Goal: Answer question/provide support

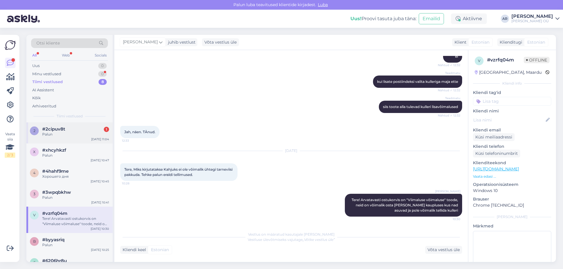
drag, startPoint x: 71, startPoint y: 120, endPoint x: 73, endPoint y: 126, distance: 6.2
click at [71, 122] on div "Otsi kliente All Web Socials Uus 0 Minu vestlused 0 Tiimi vestlused 8 AI Assist…" at bounding box center [69, 79] width 86 height 88
click at [74, 128] on div "#2cipuv8t 1" at bounding box center [75, 129] width 67 height 5
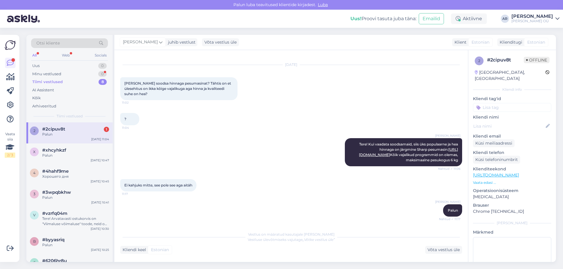
scroll to position [20, 0]
click at [63, 147] on div "x #xhcyhkzf Palun [DATE] 10:47" at bounding box center [69, 154] width 86 height 21
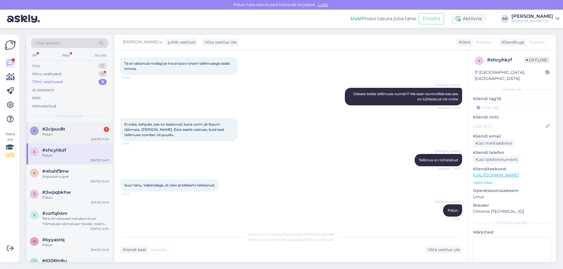
click at [89, 143] on div "2 #2cipuv8t 1 Palun [DATE] 11:04" at bounding box center [69, 133] width 86 height 21
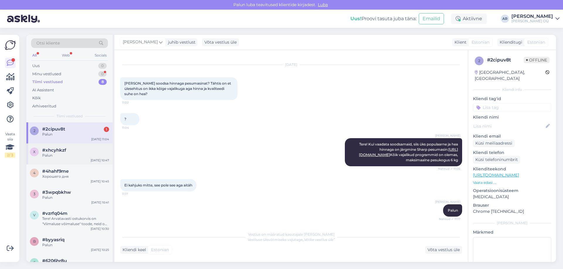
click at [79, 149] on div "x #xhcyhkzf Palun [DATE] 10:47" at bounding box center [69, 154] width 86 height 21
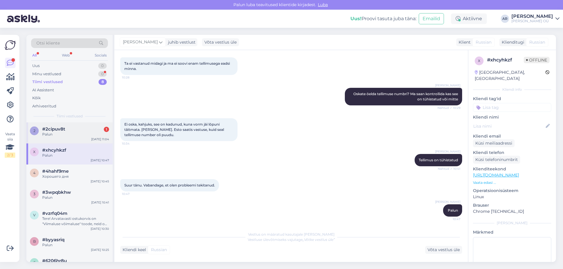
click at [103, 130] on div "#2cipuv8t 1" at bounding box center [75, 129] width 67 height 5
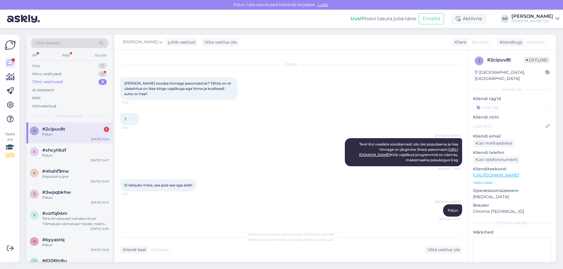
scroll to position [20, 0]
click at [75, 72] on div "Minu vestlused 0" at bounding box center [69, 74] width 77 height 8
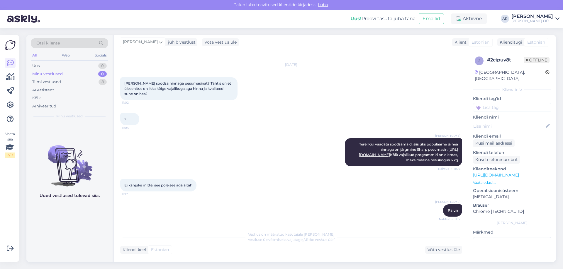
click at [73, 62] on div "Otsi kliente All Web Socials Uus 0 Minu vestlused 0 Tiimi vestlused 8 AI Assist…" at bounding box center [69, 79] width 86 height 88
click at [73, 64] on div "Uus 0" at bounding box center [69, 66] width 77 height 8
click at [56, 44] on span "Otsi kliente" at bounding box center [47, 43] width 23 height 6
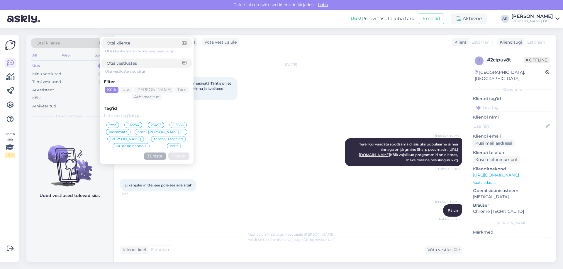
type input "[PERSON_NAME]"
click button "Otsing" at bounding box center [178, 156] width 21 height 7
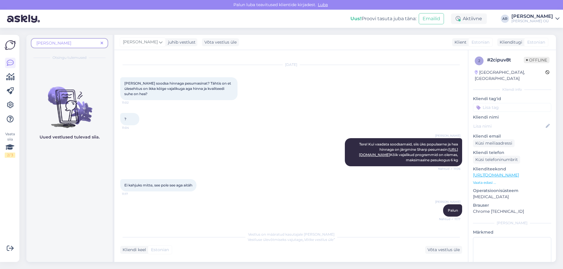
click at [89, 46] on span "[PERSON_NAME]" at bounding box center [67, 43] width 62 height 6
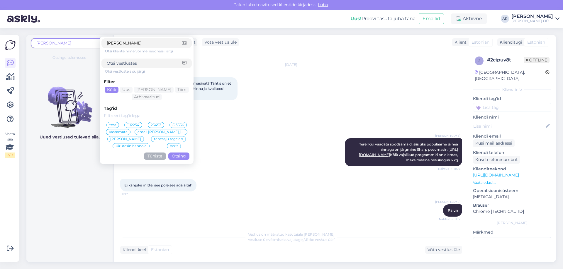
click at [93, 44] on span "[PERSON_NAME]" at bounding box center [67, 43] width 62 height 6
click at [99, 43] on span at bounding box center [101, 43] width 7 height 6
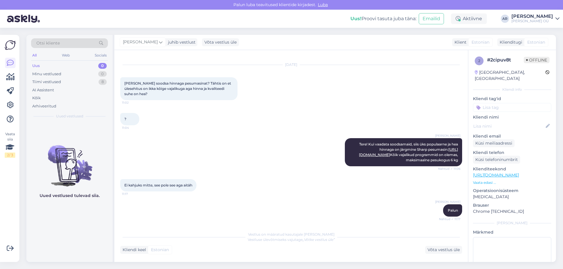
click at [86, 42] on div "Otsi kliente" at bounding box center [69, 43] width 77 height 10
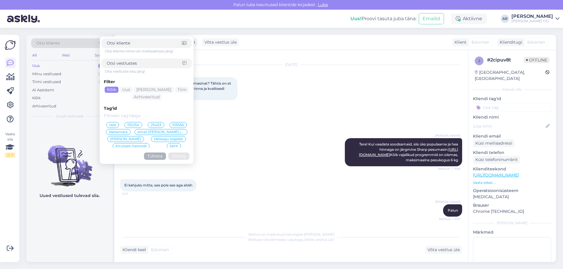
click at [133, 63] on input at bounding box center [145, 63] width 76 height 6
paste input "RB34C7B5E12/EF"
type input "RB34C7B5E12/EF"
click button "Otsing" at bounding box center [178, 156] width 21 height 7
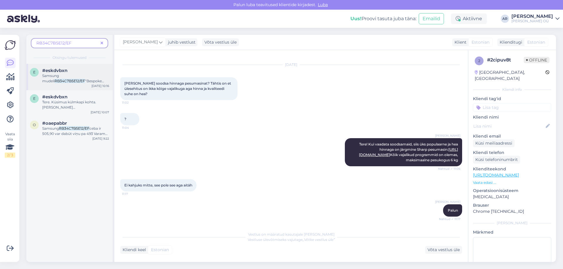
click at [77, 85] on div "e #eskdvbxn Samsung mudeli RB34C7B5E12/EF “Bespoke Clean White” uks on klaasist…" at bounding box center [69, 77] width 86 height 26
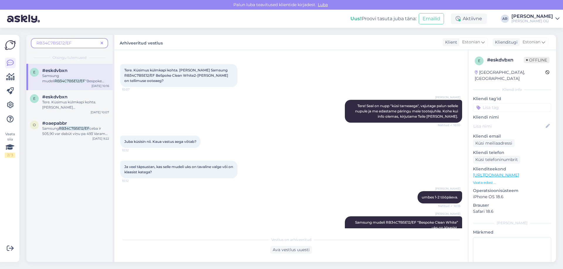
scroll to position [0, 0]
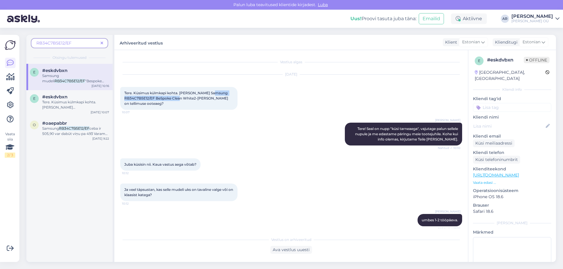
drag, startPoint x: 196, startPoint y: 98, endPoint x: 139, endPoint y: 98, distance: 56.9
click at [136, 98] on span "Tere. Küsimus külmkapi kohta. [PERSON_NAME] Samsung RB34C7B5E12/EF BeSpoke Clea…" at bounding box center [176, 98] width 105 height 15
click at [147, 101] on div "Tere. Küsimus külmkapi kohta. [PERSON_NAME] Samsung RB34C7B5E12/EF BeSpoke Clea…" at bounding box center [178, 98] width 117 height 23
drag, startPoint x: 154, startPoint y: 97, endPoint x: 124, endPoint y: 98, distance: 30.5
click at [124, 98] on div "Tere. Küsimus külmkapi kohta. [PERSON_NAME] Samsung RB34C7B5E12/EF BeSpoke Clea…" at bounding box center [178, 98] width 117 height 23
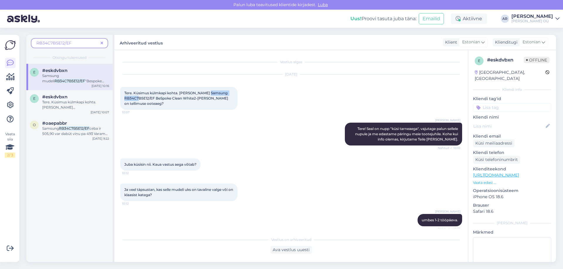
copy span "RB34C7B5E12/EF"
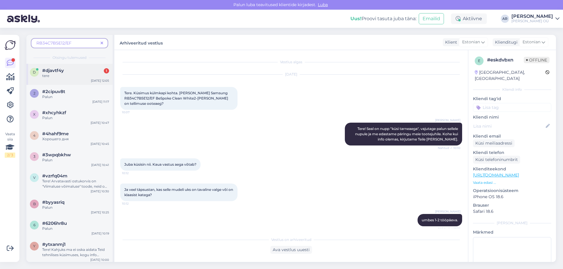
click at [66, 73] on div "#djavtf4y 1" at bounding box center [75, 70] width 67 height 5
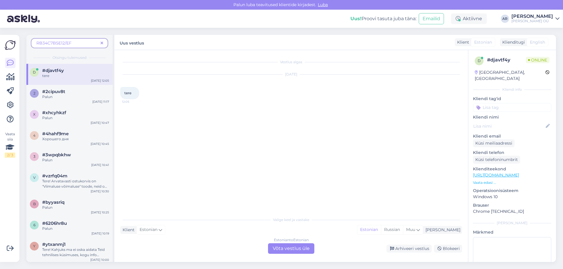
click at [297, 246] on div "Estonian to Estonian Võta vestlus üle" at bounding box center [291, 249] width 46 height 11
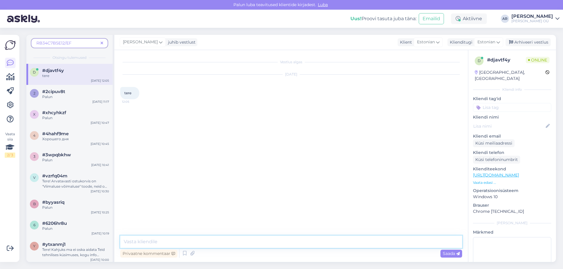
click at [234, 240] on textarea at bounding box center [291, 242] width 342 height 12
type textarea "Tere!"
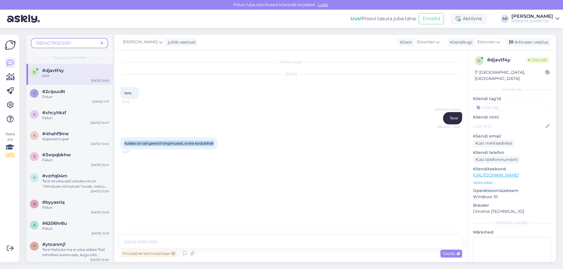
drag, startPoint x: 219, startPoint y: 145, endPoint x: 121, endPoint y: 135, distance: 98.3
click at [121, 135] on div "kuidas on teil garantii tingimused, ei leia kodulehelt 12:07" at bounding box center [291, 143] width 342 height 25
copy span "kuidas on teil garantii tingimused, ei leia kodulehelt"
click at [174, 245] on textarea at bounding box center [291, 242] width 342 height 12
type textarea "n"
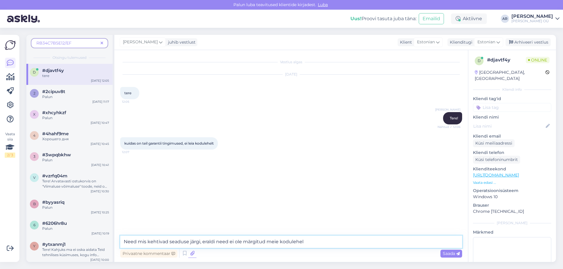
type textarea "Need mis kehtivad seaduse järgi, eraldi need ei ole märgitud meie kodulehel."
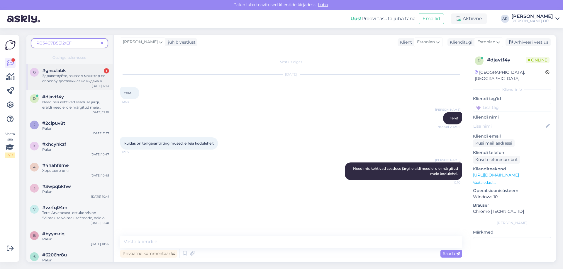
click at [70, 76] on span "Здравствуйте, заказал монитор по способу доставки самовыдача в магазин. Прошло …" at bounding box center [75, 89] width 66 height 31
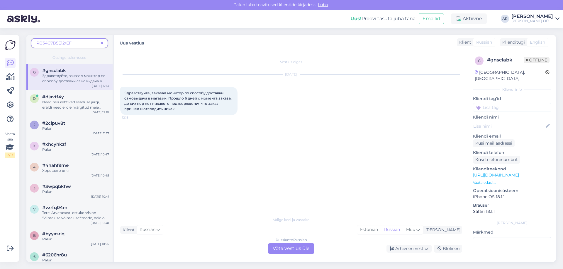
click at [283, 248] on div "Russian to Russian Võta vestlus üle" at bounding box center [291, 249] width 46 height 11
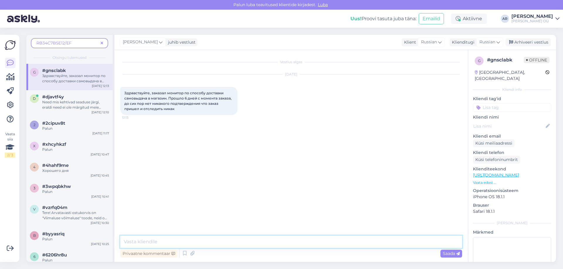
click at [218, 239] on textarea at bounding box center [291, 242] width 342 height 12
type textarea "Х"
type textarea "Здравствуйте, можете пожалуйста сказать номер счета или номер заказа"
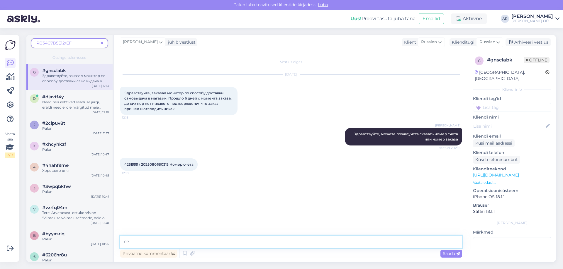
type textarea "с"
type textarea "Проверяю"
drag, startPoint x: 138, startPoint y: 164, endPoint x: 123, endPoint y: 166, distance: 15.1
click at [123, 166] on div "4251999 / 2025080680313 Номер счета 12:18" at bounding box center [158, 165] width 77 height 12
copy span "4251999"
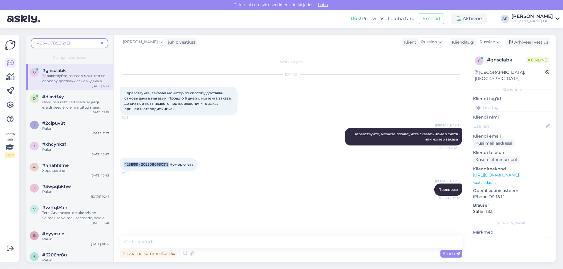
drag, startPoint x: 169, startPoint y: 166, endPoint x: 123, endPoint y: 164, distance: 46.7
click at [123, 164] on div "4251999 / 2025080680313 Номер счета 12:18" at bounding box center [158, 165] width 77 height 12
copy span "4251999 / 2025080680313"
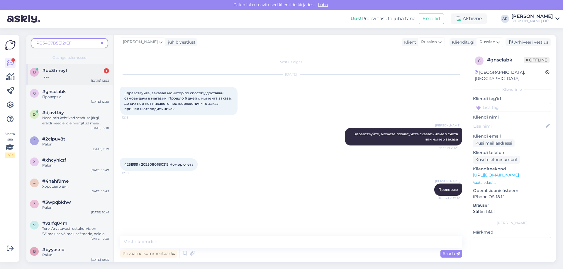
click at [80, 80] on div "b #bb3fmeyl [DATE] 12:23" at bounding box center [69, 74] width 86 height 21
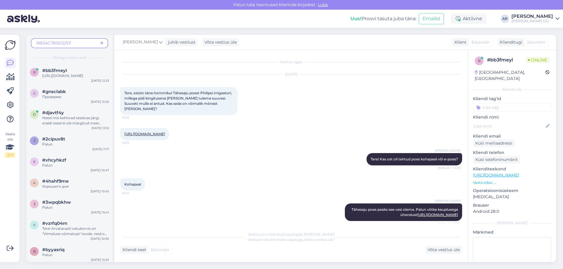
scroll to position [60, 0]
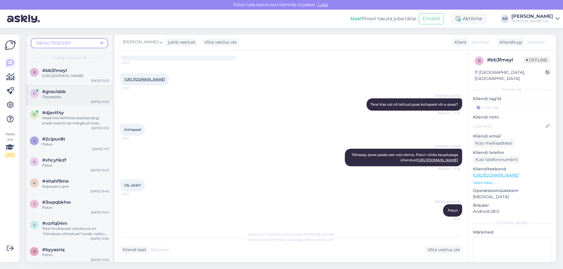
click at [74, 100] on div "Проверяю" at bounding box center [75, 96] width 67 height 5
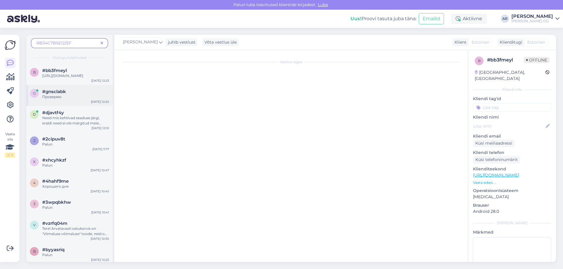
scroll to position [0, 0]
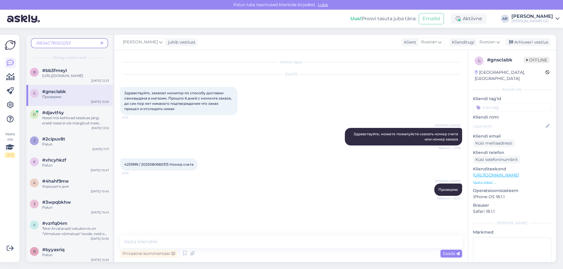
click at [203, 232] on div "Vestlus algas [DATE] Здравствуйте, заказал монитор по способу доставки самовыда…" at bounding box center [291, 156] width 354 height 212
click at [204, 239] on textarea at bounding box center [291, 242] width 342 height 12
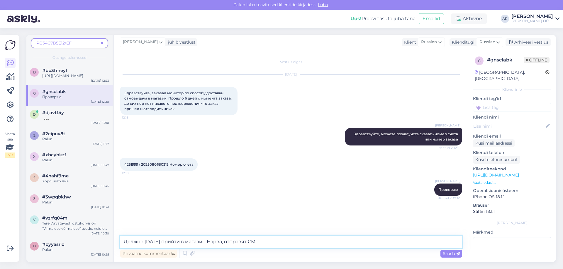
type textarea "Должно [DATE] прийти в магазин Нарва, отправят СМС"
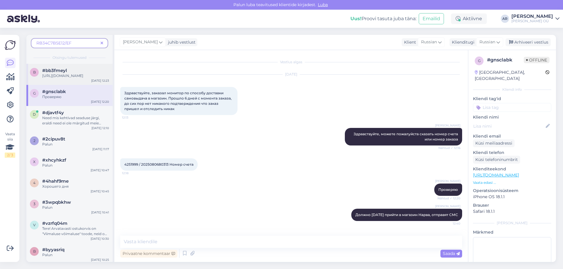
click at [52, 69] on span "#bb3fmeyl" at bounding box center [54, 70] width 25 height 5
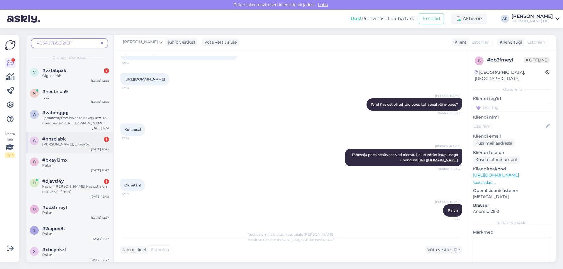
click at [71, 146] on span "[PERSON_NAME], спасибо" at bounding box center [66, 144] width 48 height 4
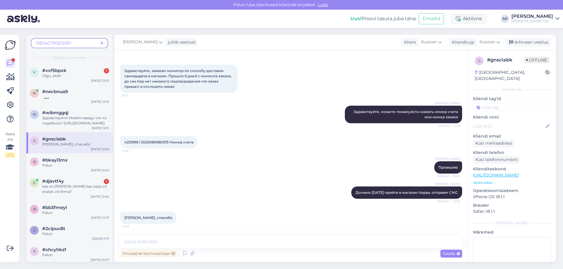
scroll to position [22, 0]
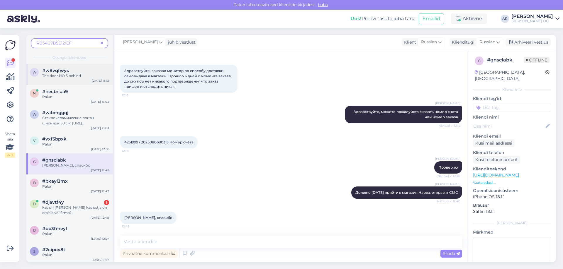
drag, startPoint x: 80, startPoint y: 72, endPoint x: 84, endPoint y: 77, distance: 6.5
click at [80, 72] on div "#w8vqfwys" at bounding box center [75, 70] width 67 height 5
